Goal: Task Accomplishment & Management: Use online tool/utility

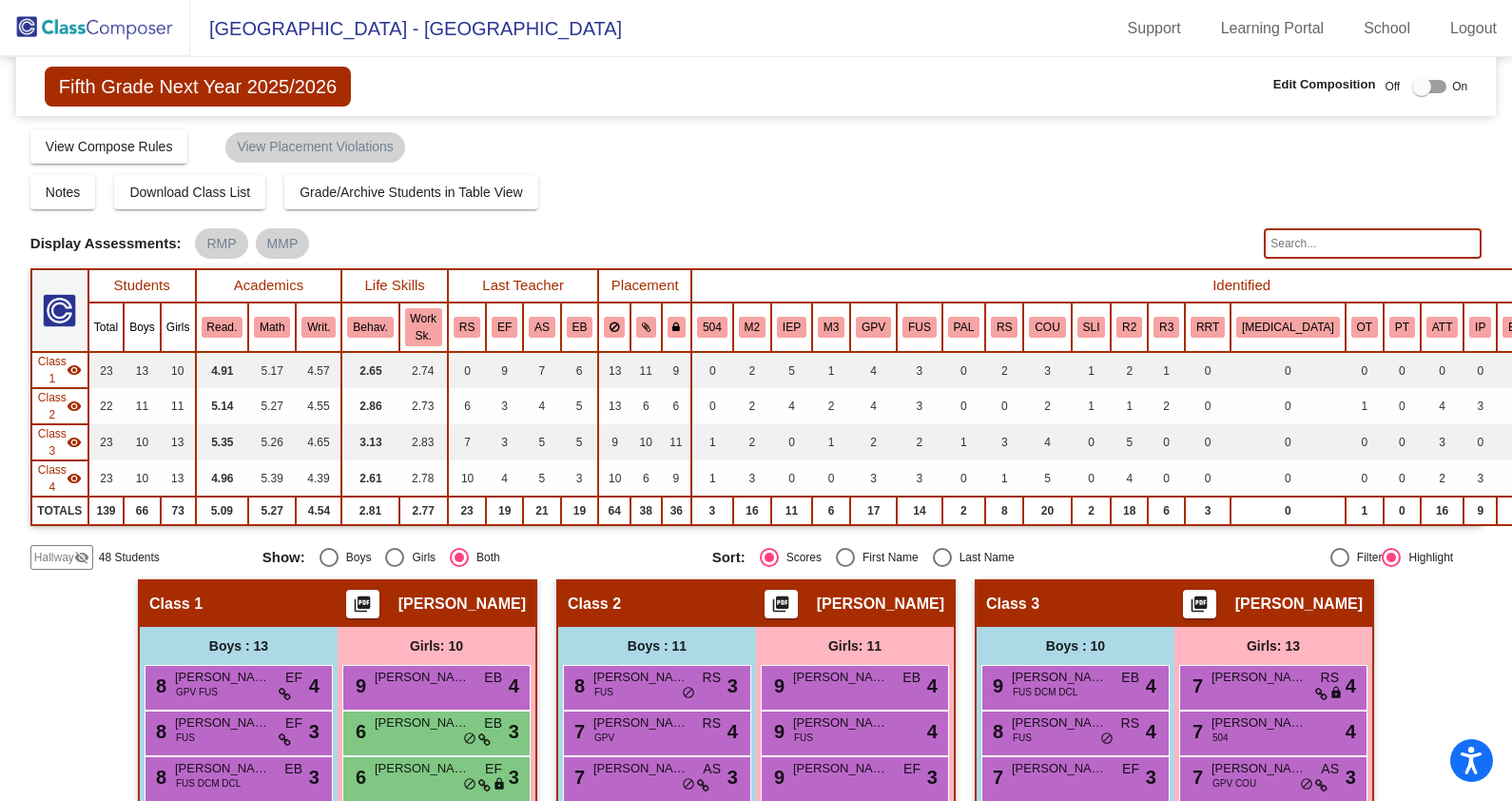
scroll to position [403, 0]
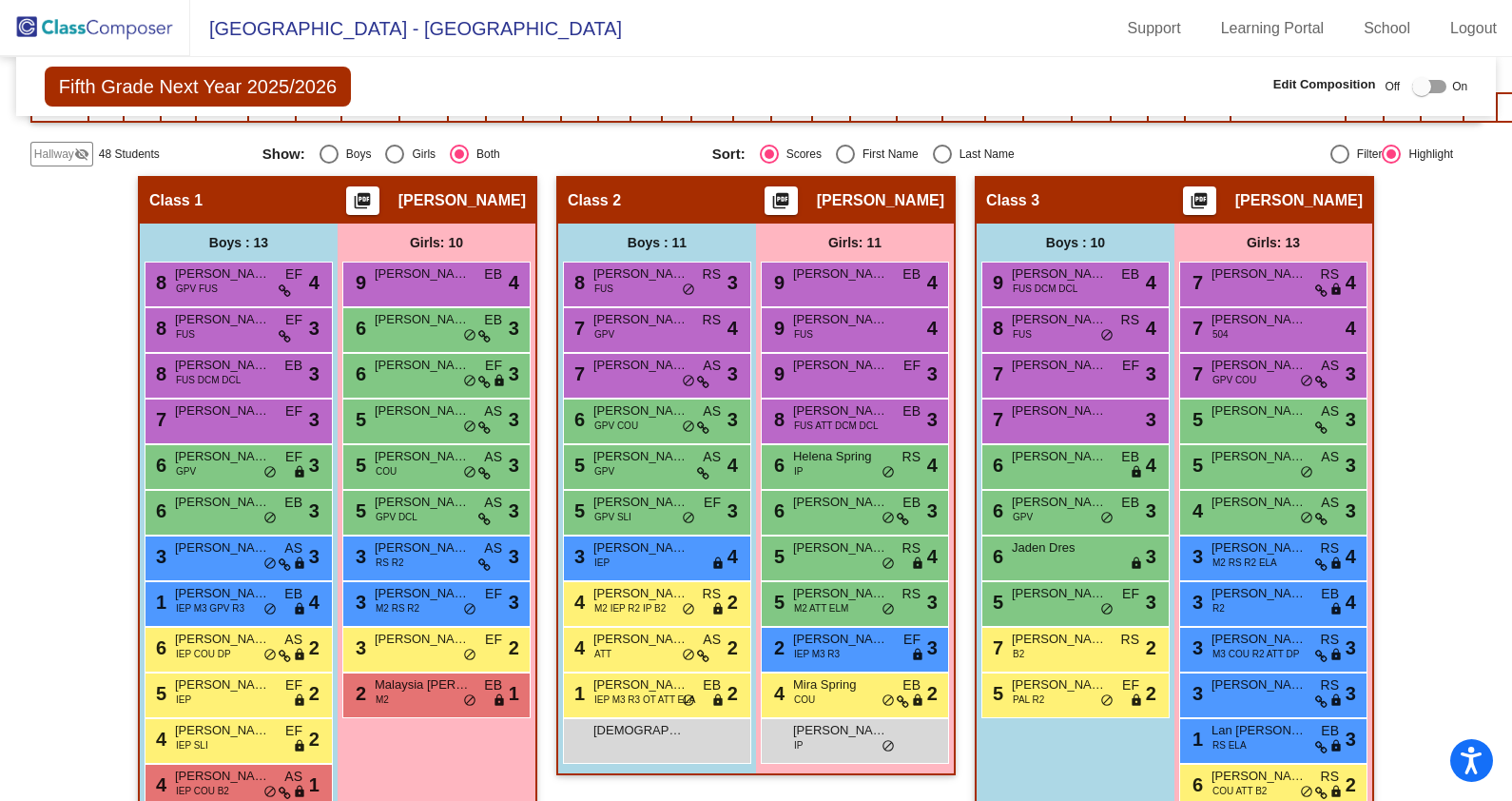
click at [47, 155] on span "Hallway" at bounding box center [54, 153] width 40 height 17
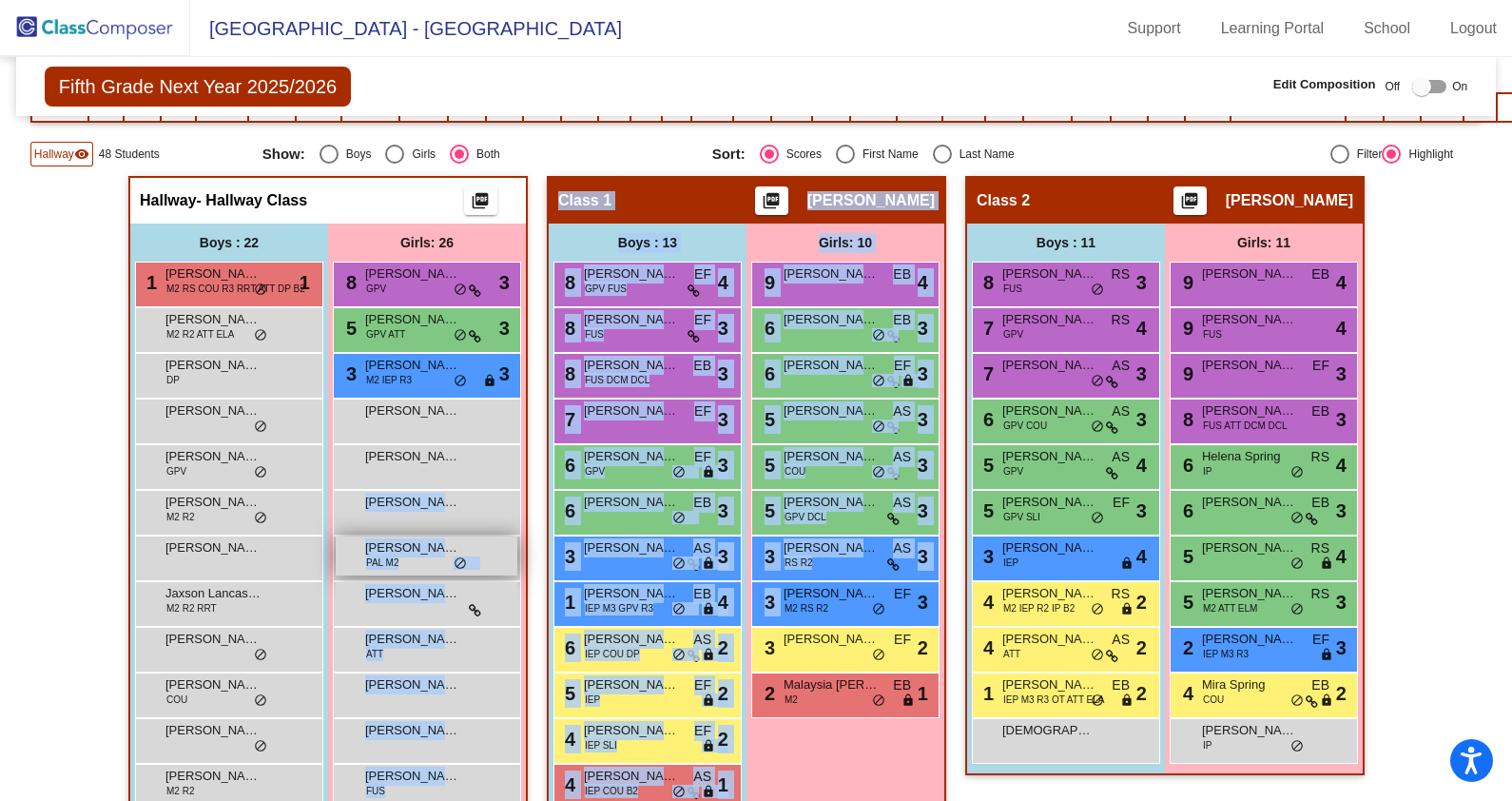
drag, startPoint x: 781, startPoint y: 593, endPoint x: 494, endPoint y: 534, distance: 293.0
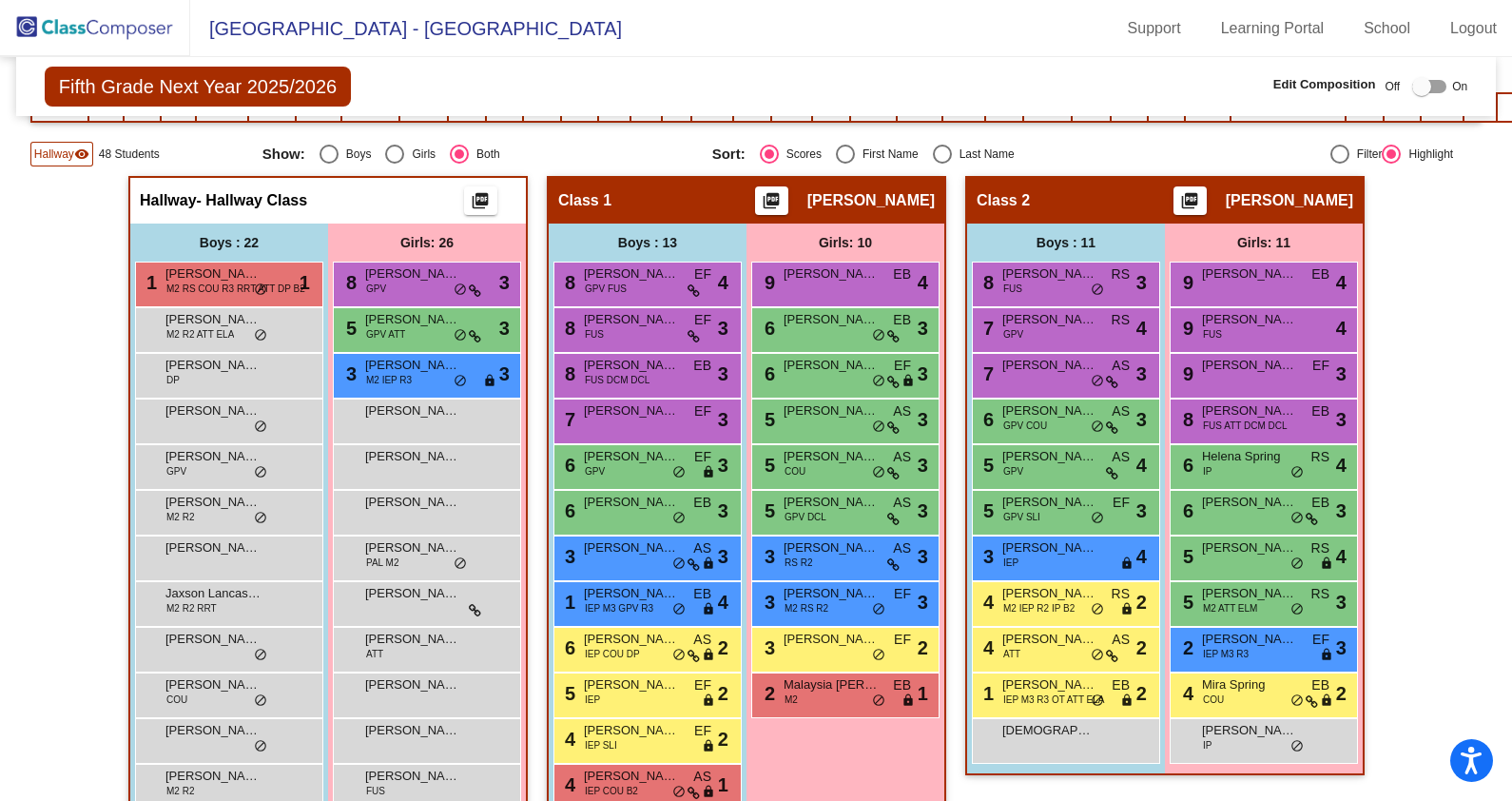
click at [1124, 49] on mat-toolbar "[GEOGRAPHIC_DATA] - [PERSON_NAME] Support Learning Portal School Logout" at bounding box center [756, 29] width 1512 height 57
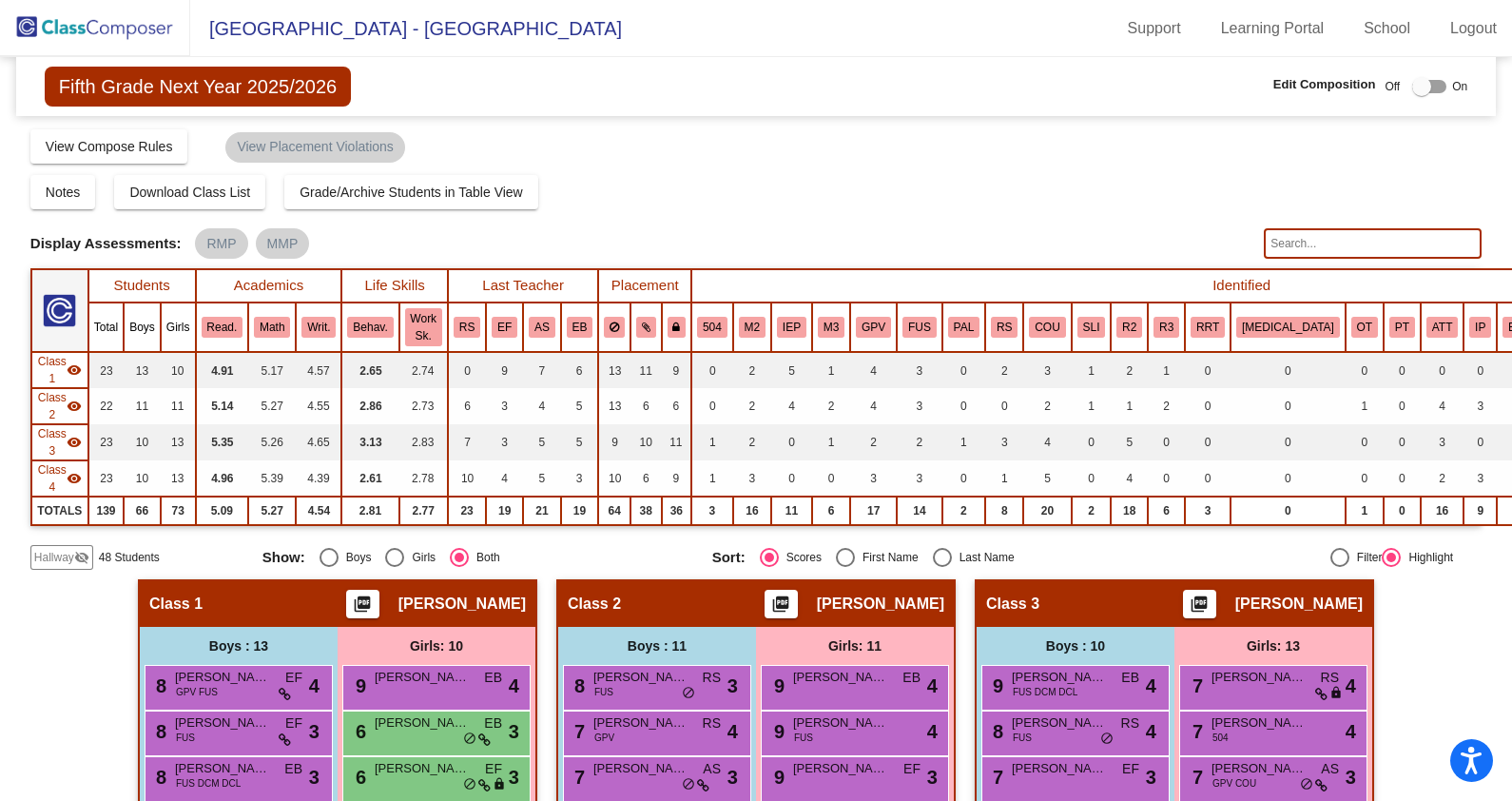
scroll to position [357, 0]
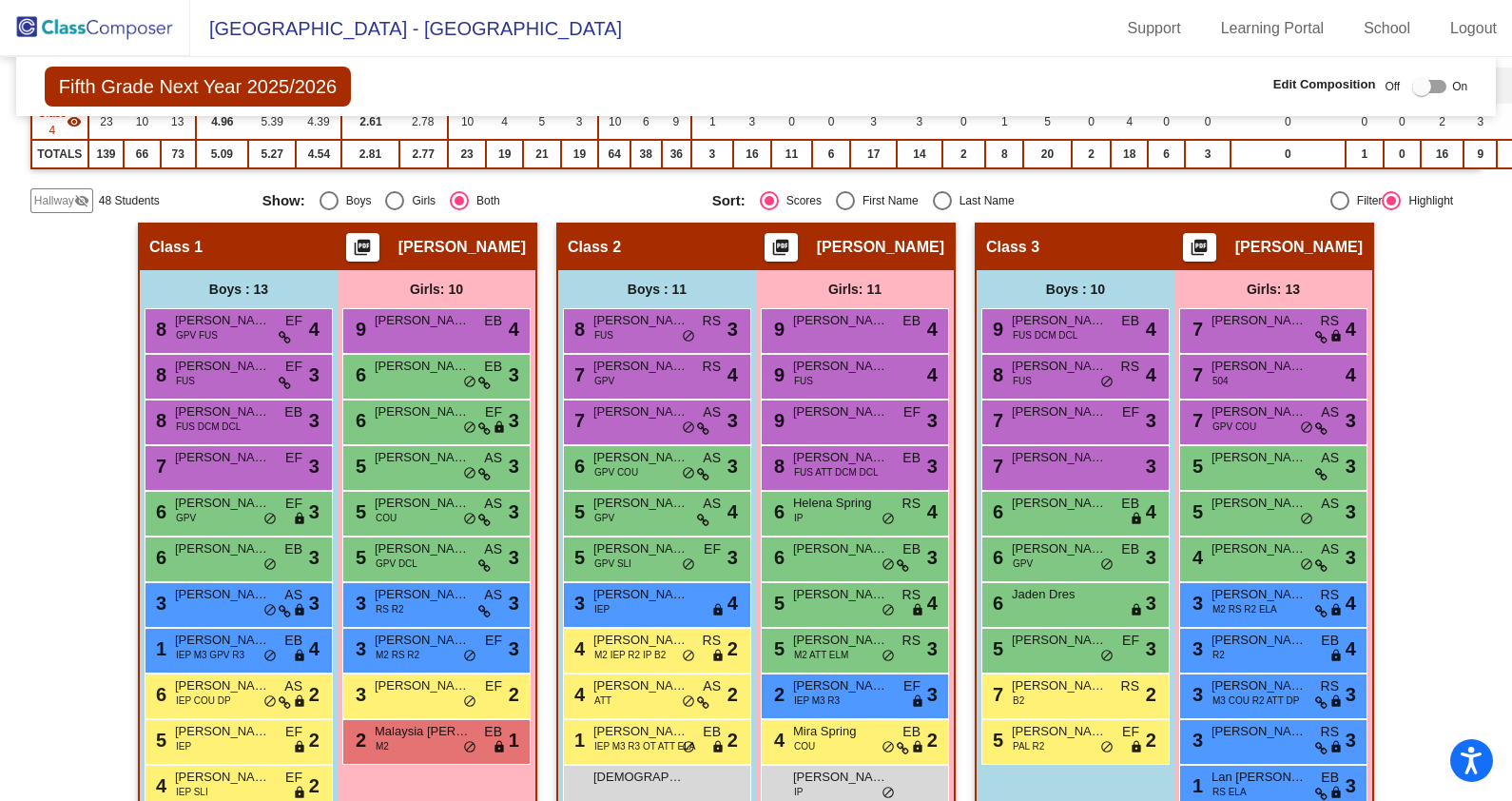
click at [85, 198] on mat-icon "visibility_off" at bounding box center [82, 200] width 15 height 15
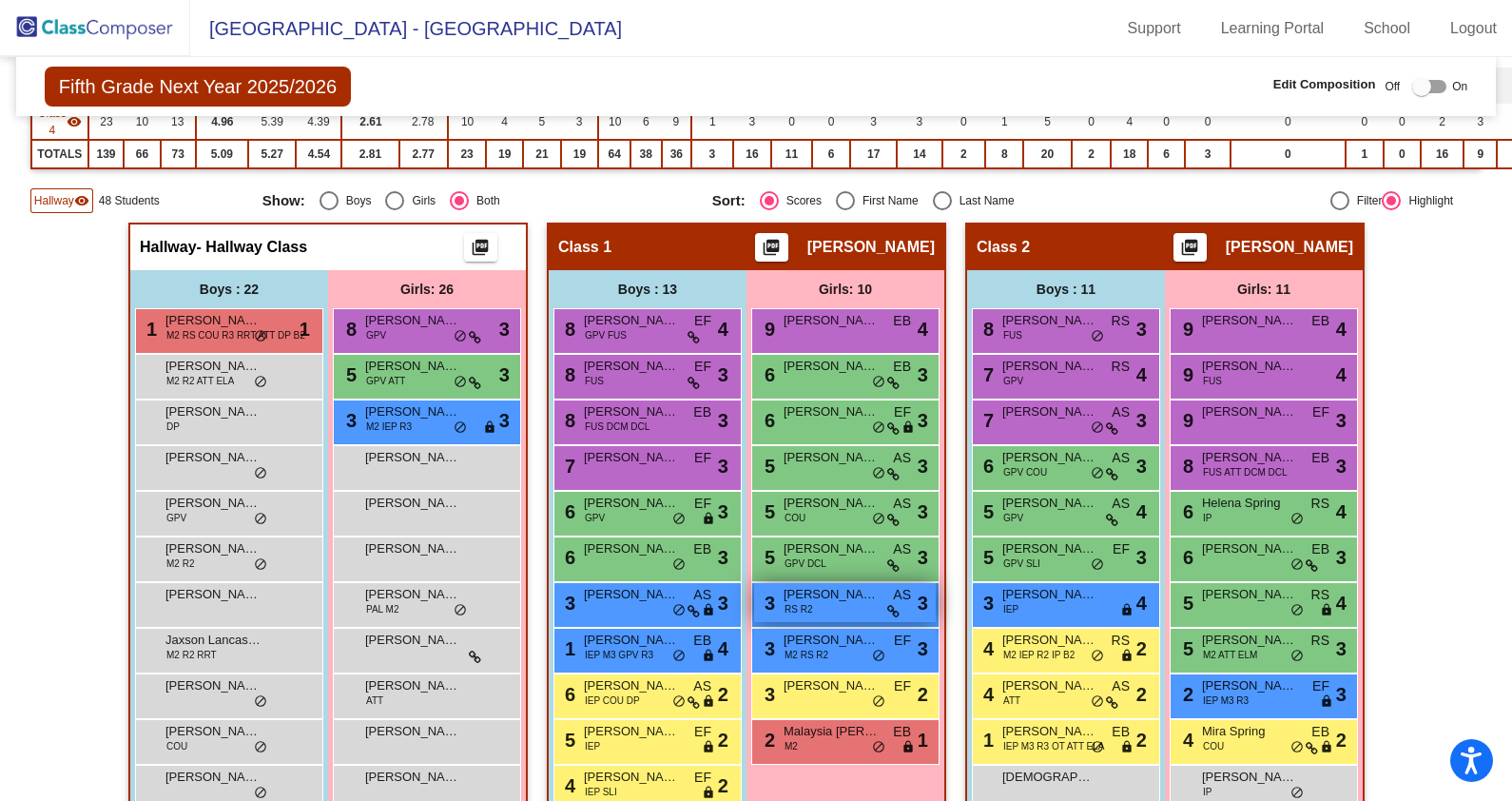
scroll to position [475, 0]
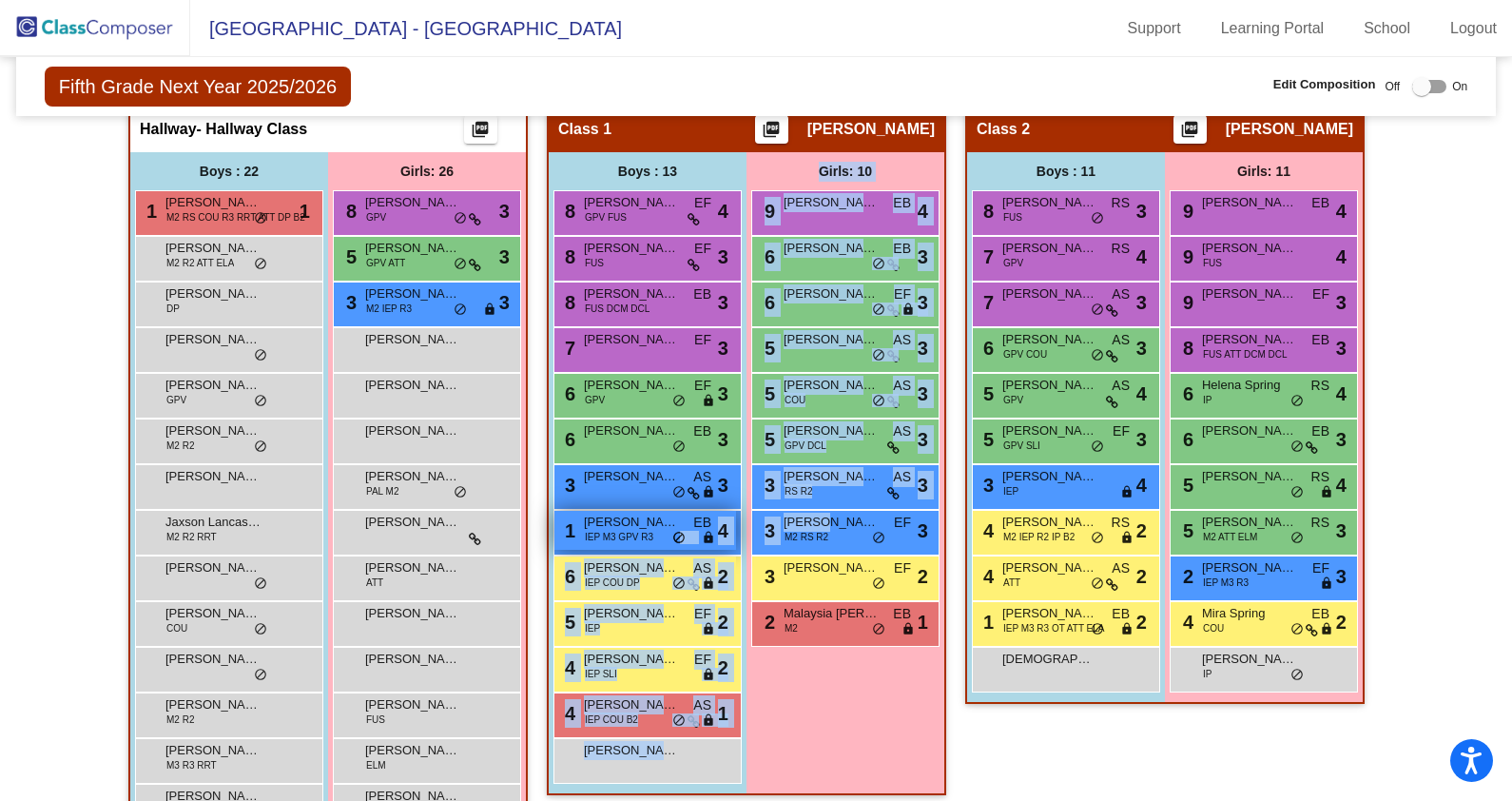
drag, startPoint x: 809, startPoint y: 515, endPoint x: 708, endPoint y: 528, distance: 101.8
click at [526, 528] on div "Boys : 13 8 [PERSON_NAME] GPV [PERSON_NAME] lock do_not_disturb_alt 4 8 [PERSON…" at bounding box center [328, 770] width 396 height 1235
click at [1043, 10] on mat-toolbar "[GEOGRAPHIC_DATA] - [PERSON_NAME] Support Learning Portal School Logout" at bounding box center [756, 29] width 1512 height 57
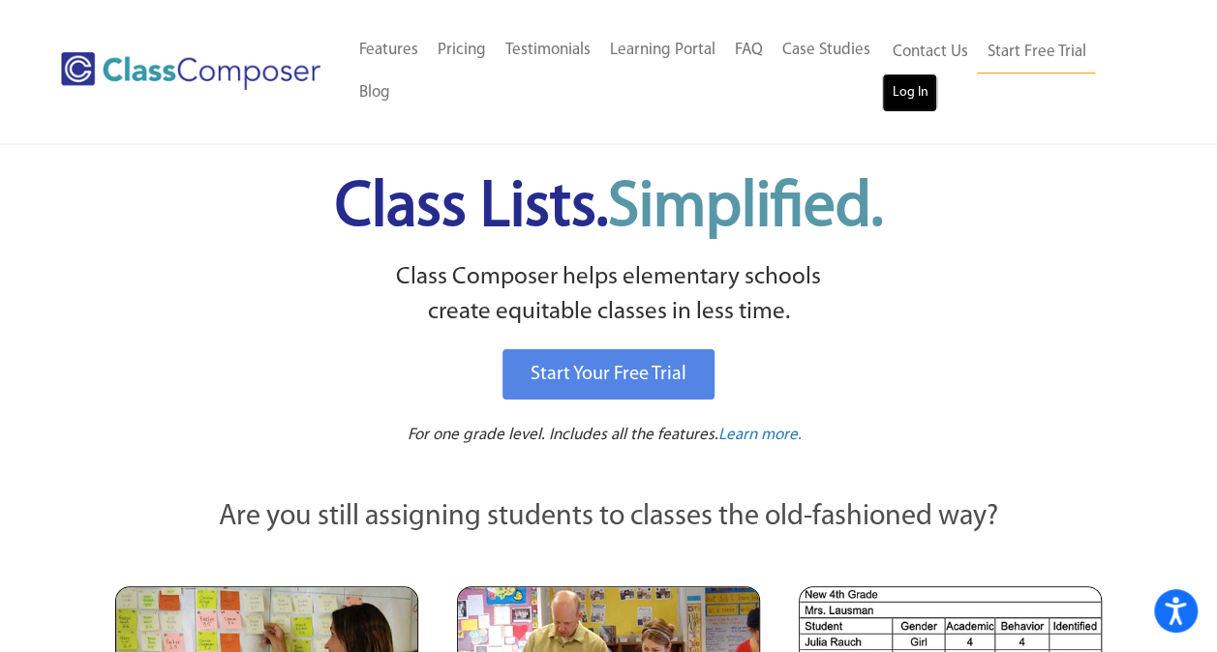
click at [912, 101] on link "Log In" at bounding box center [909, 93] width 55 height 39
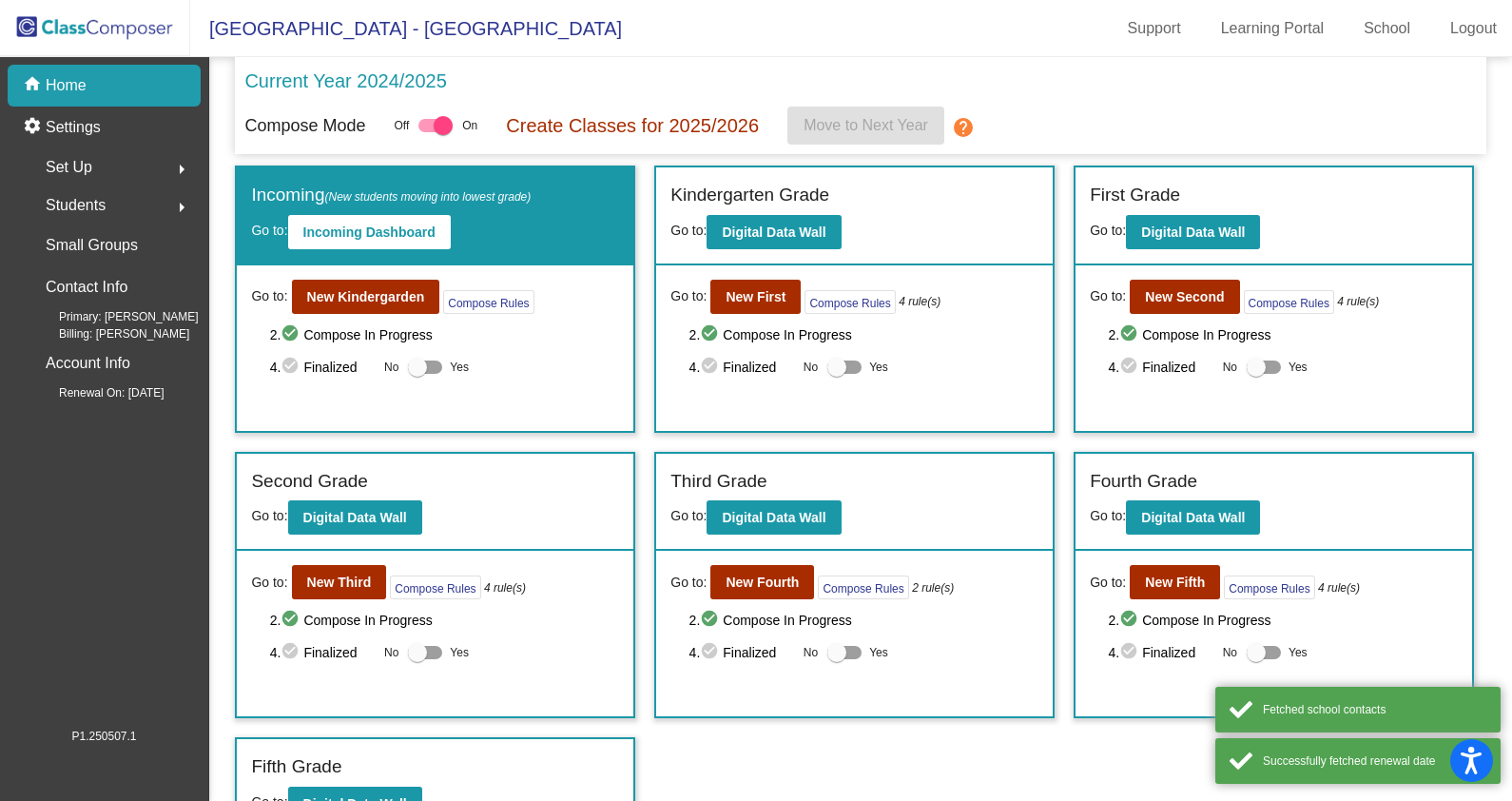
scroll to position [32, 0]
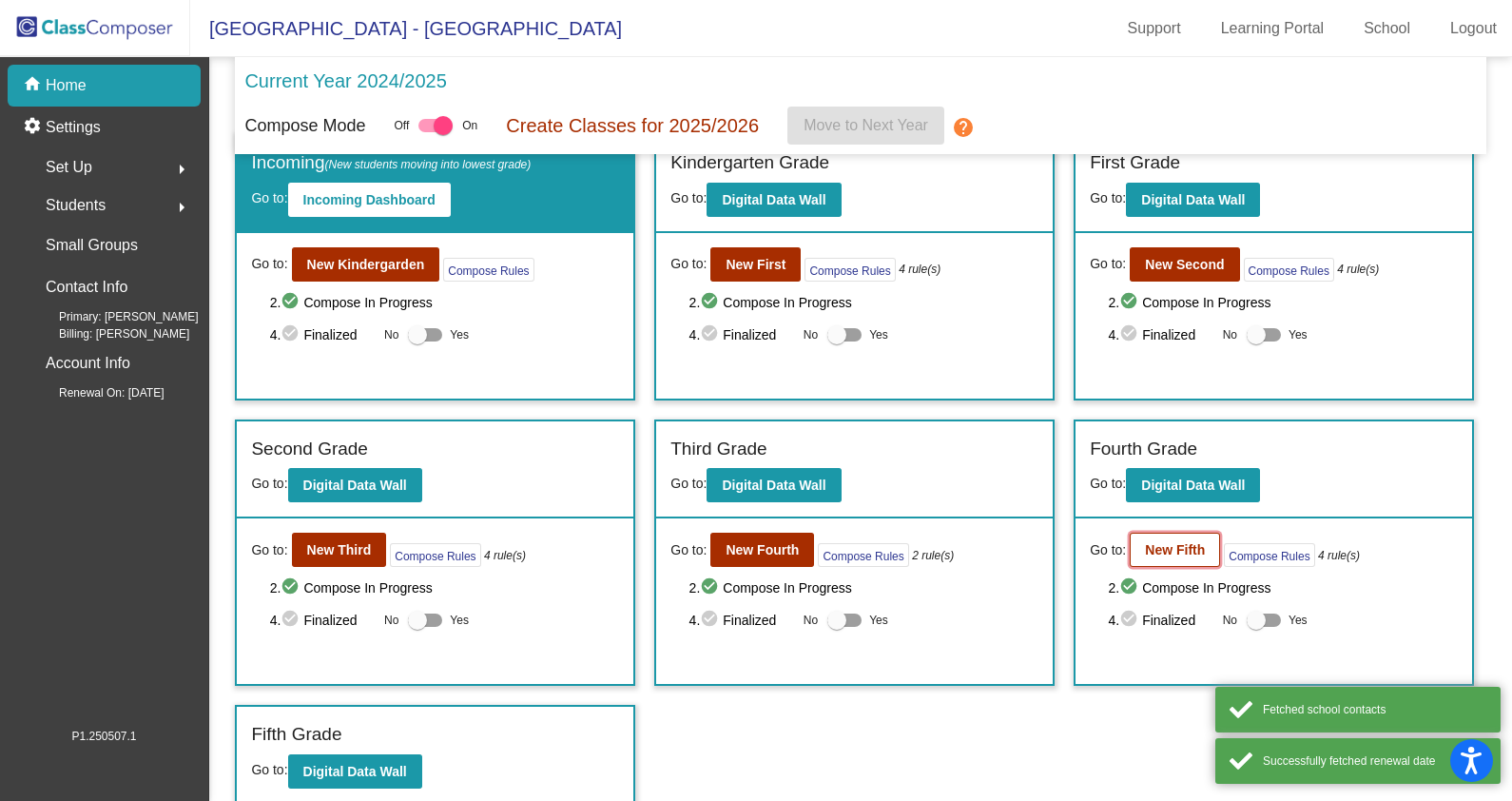
click at [1175, 545] on b "New Fifth" at bounding box center [1175, 549] width 60 height 15
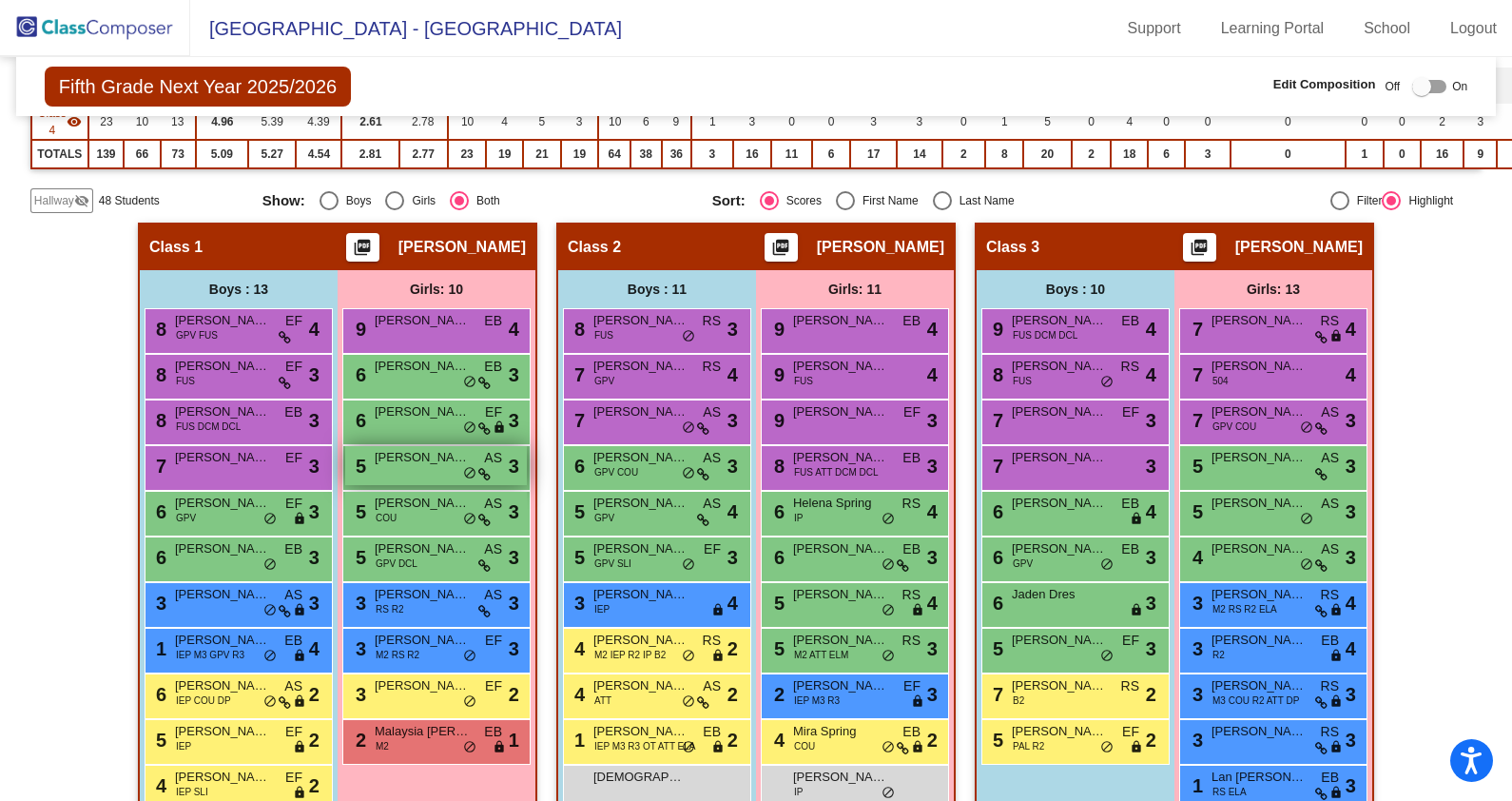
scroll to position [475, 0]
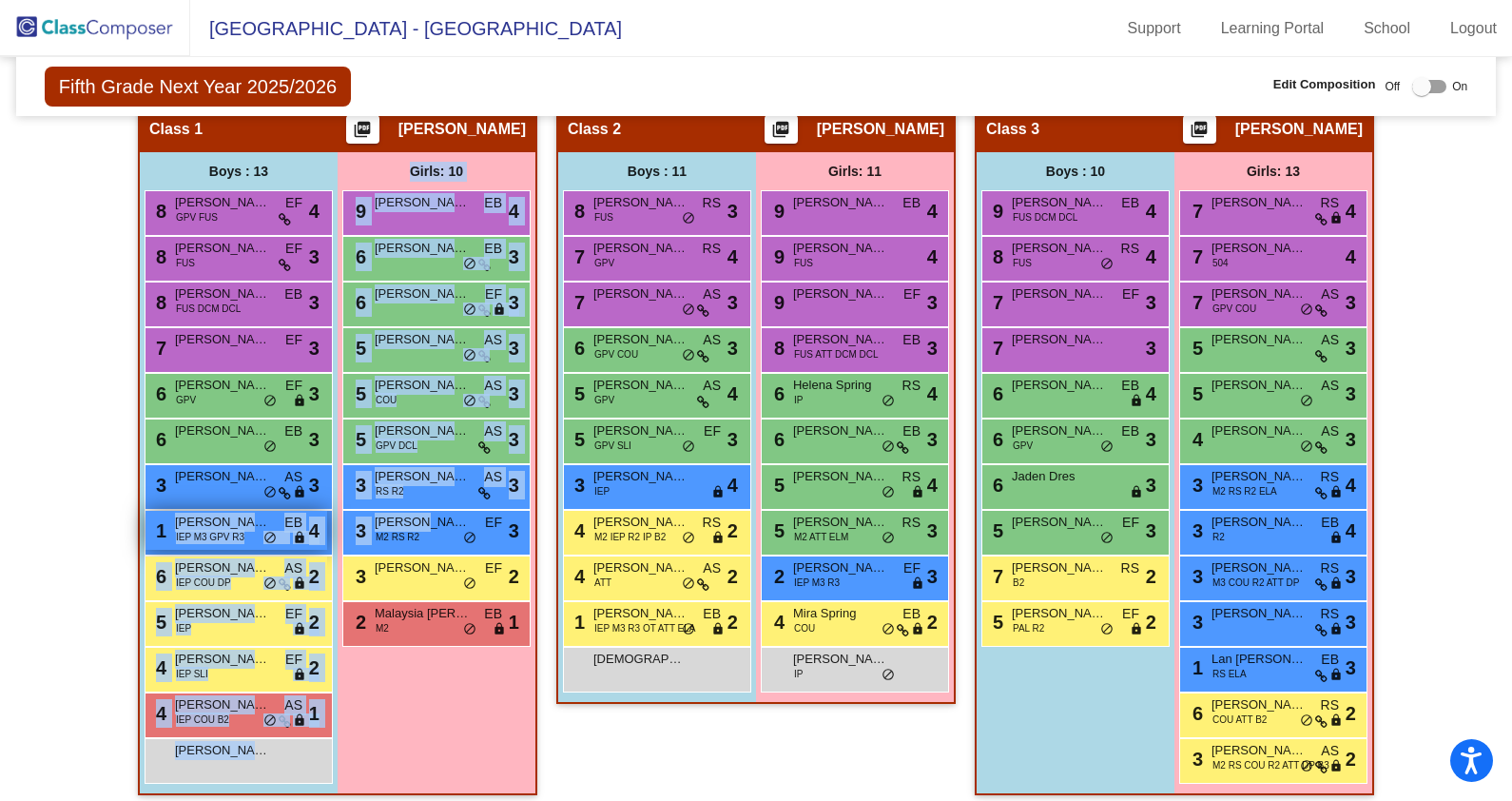
drag, startPoint x: 408, startPoint y: 522, endPoint x: 210, endPoint y: 506, distance: 198.6
click at [0, 0] on div "Boys : 13 8 [PERSON_NAME] GPV [PERSON_NAME] lock do_not_disturb_alt 4 8 [PERSON…" at bounding box center [0, 0] width 0 height 0
